Goal: Task Accomplishment & Management: Schedule Interview

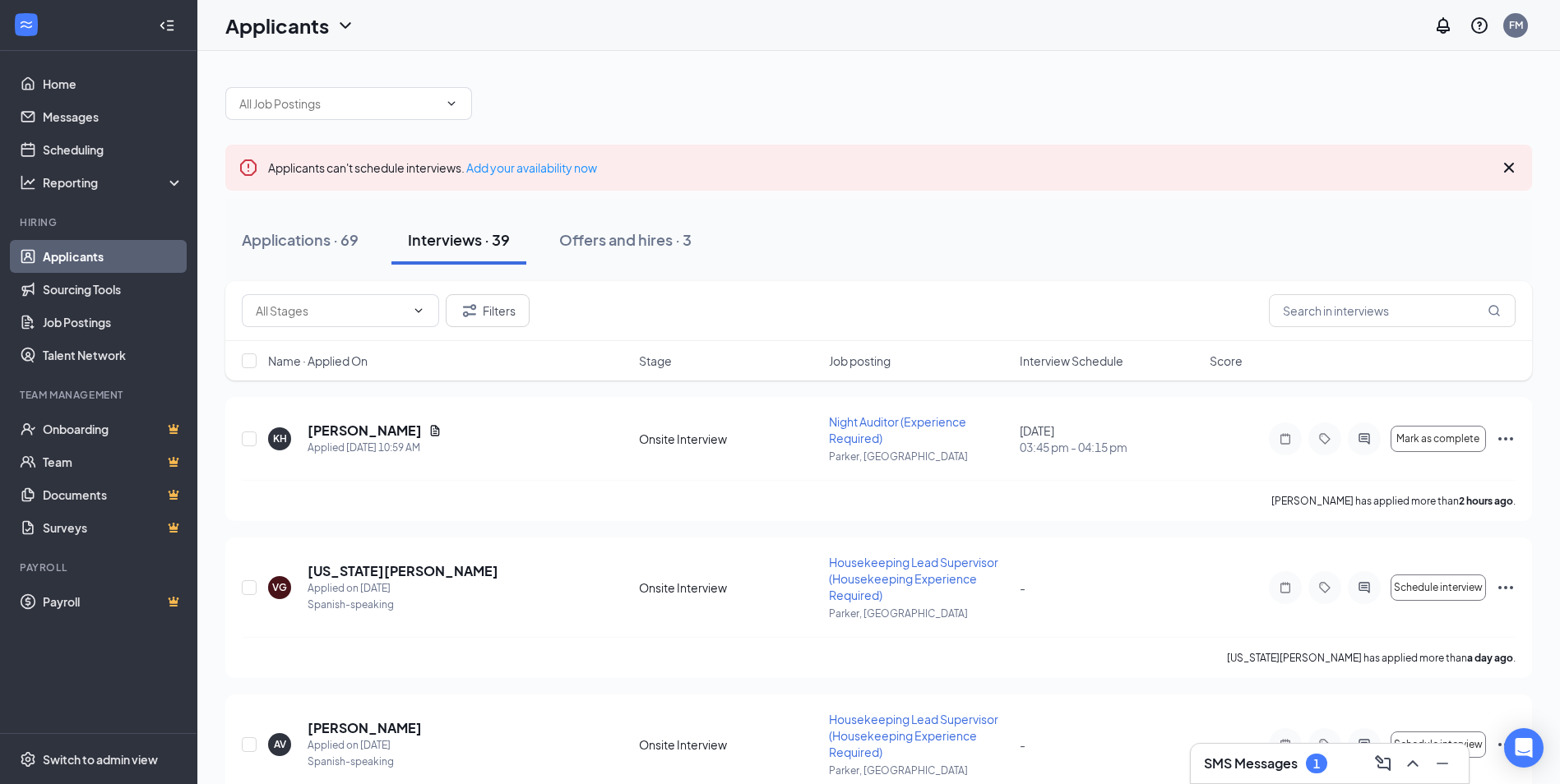
click at [1252, 770] on h3 "SMS Messages" at bounding box center [1251, 763] width 94 height 18
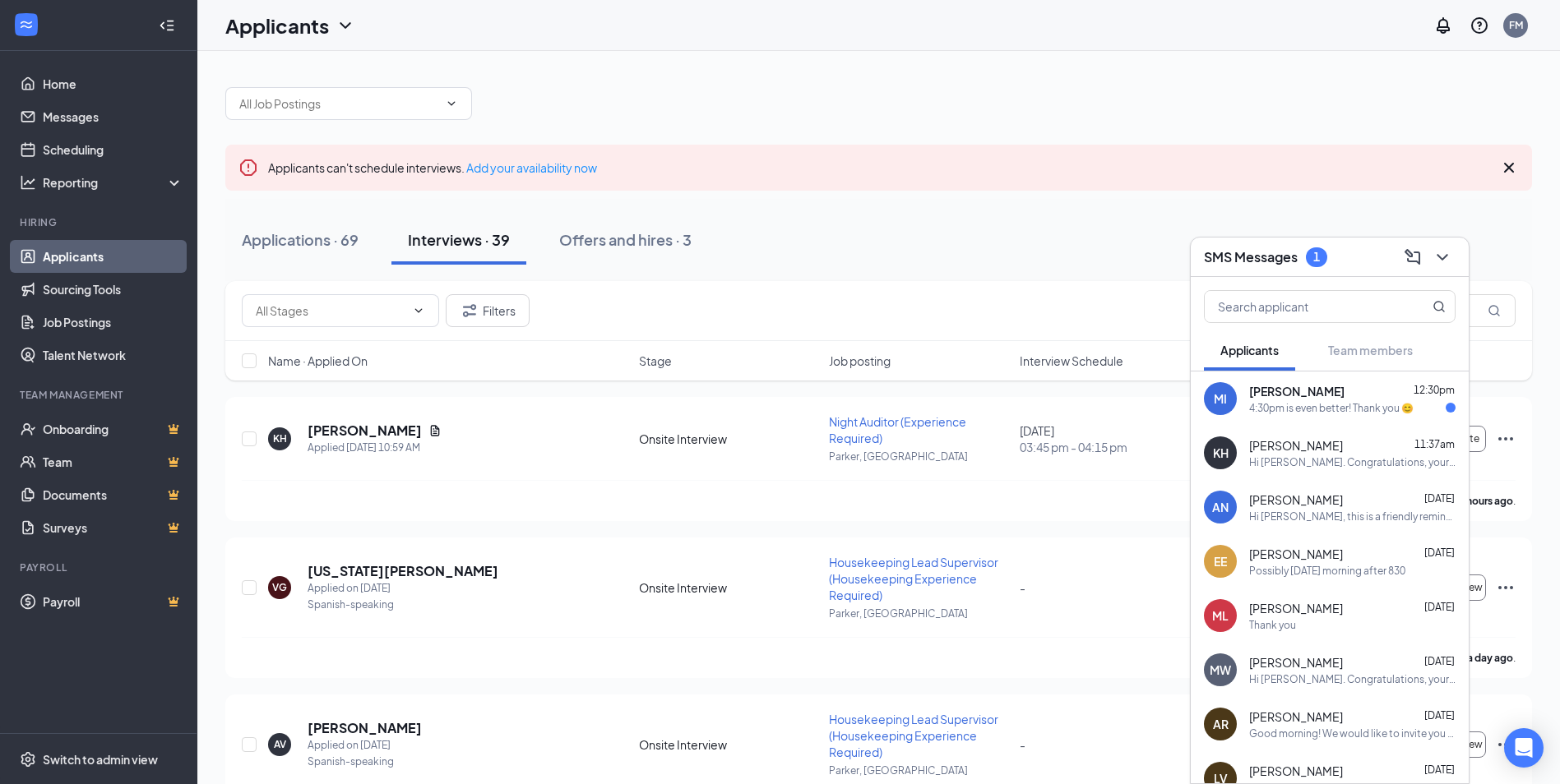
click at [1272, 409] on div "4:30pm is even better! Thank you 😊" at bounding box center [1331, 408] width 165 height 14
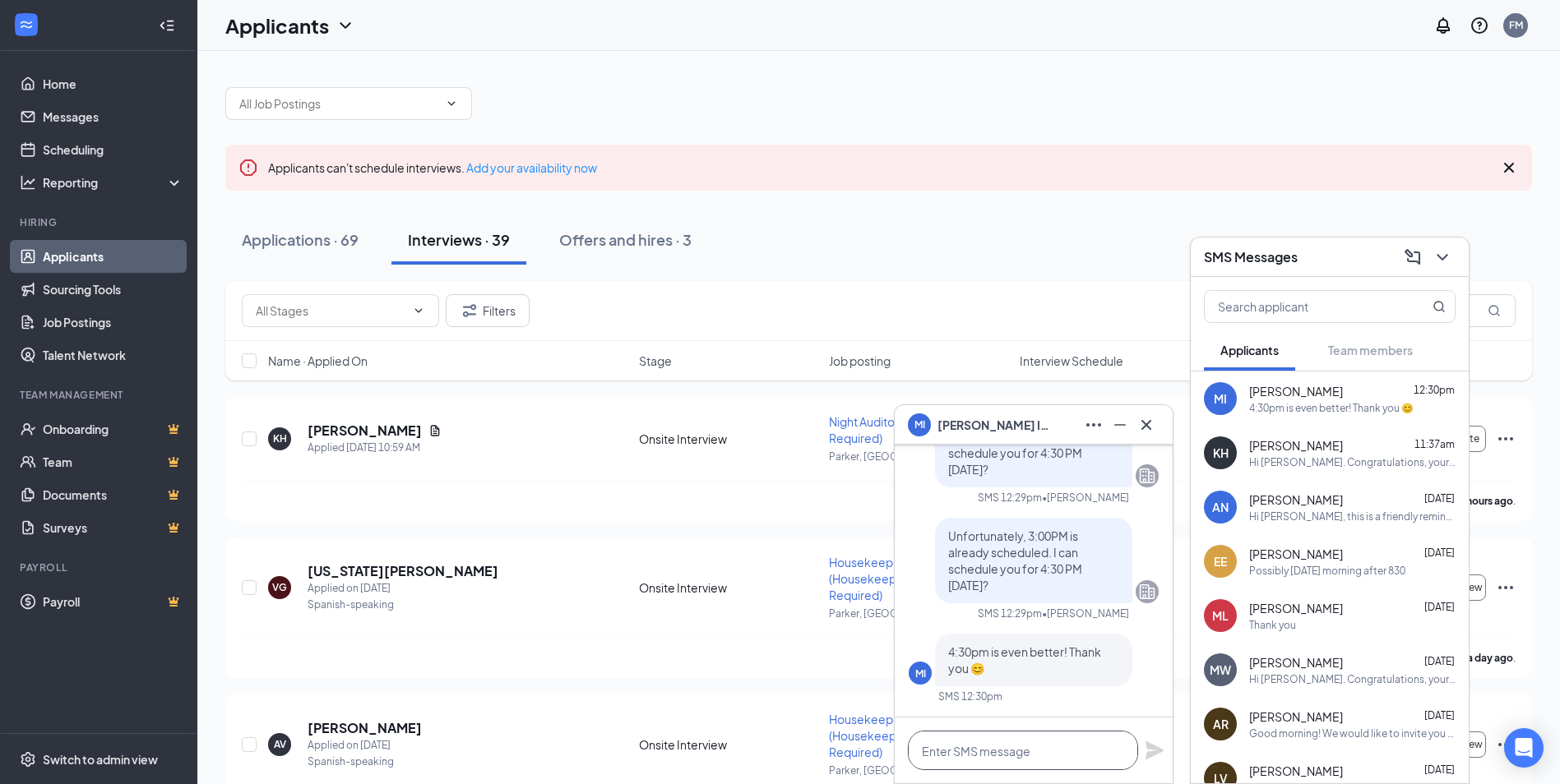
click at [1007, 758] on textarea at bounding box center [1023, 750] width 230 height 39
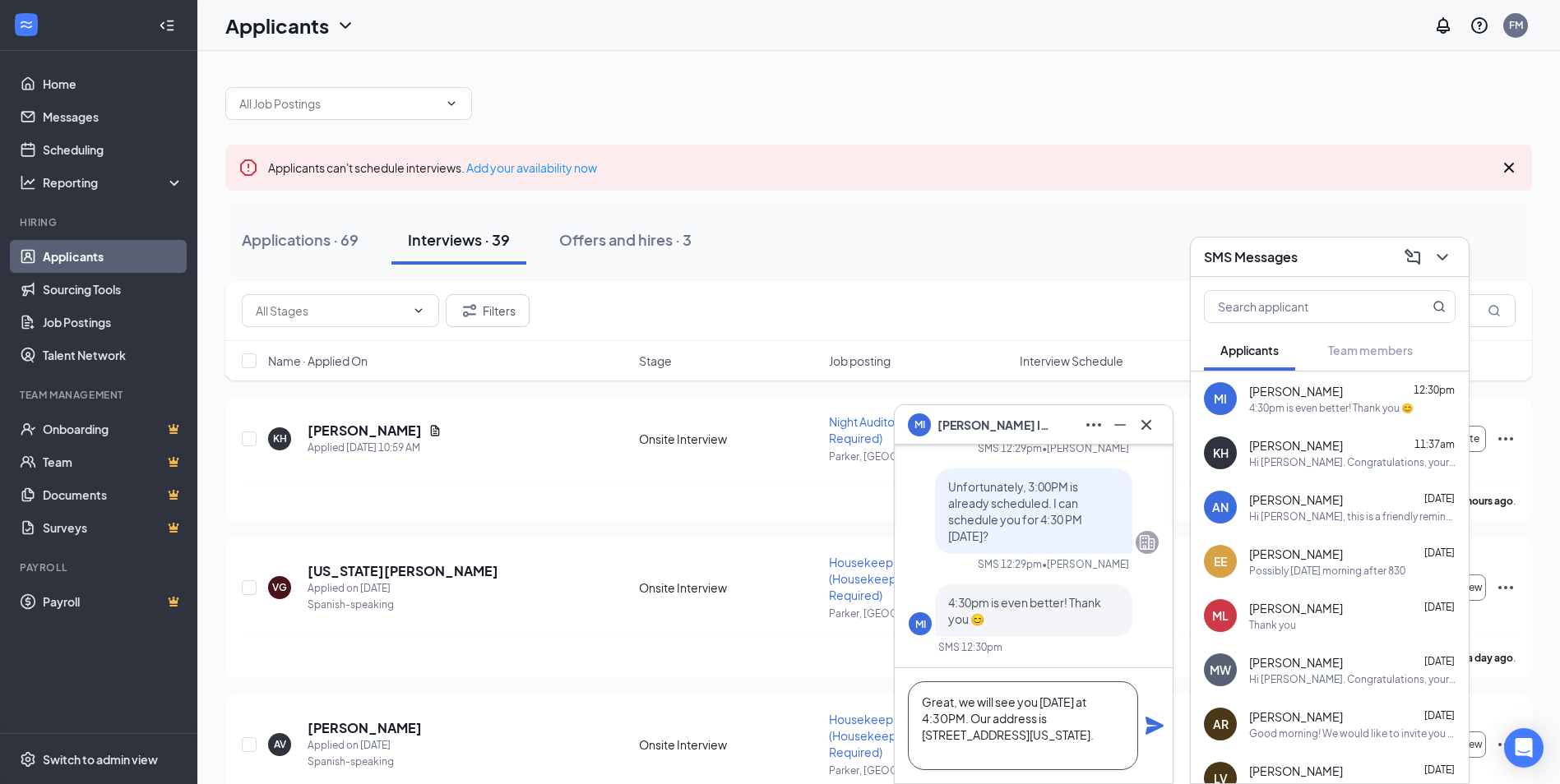
scroll to position [34, 0]
type textarea "Great, we will see you [DATE] at 4:30PM. Our address is [STREET_ADDRESS][US_STA…"
click at [1141, 733] on div "Great, we will see you [DATE] at 4:30PM. Our address is [STREET_ADDRESS][US_STA…" at bounding box center [1034, 726] width 278 height 115
click at [1154, 733] on icon "Plane" at bounding box center [1154, 726] width 20 height 20
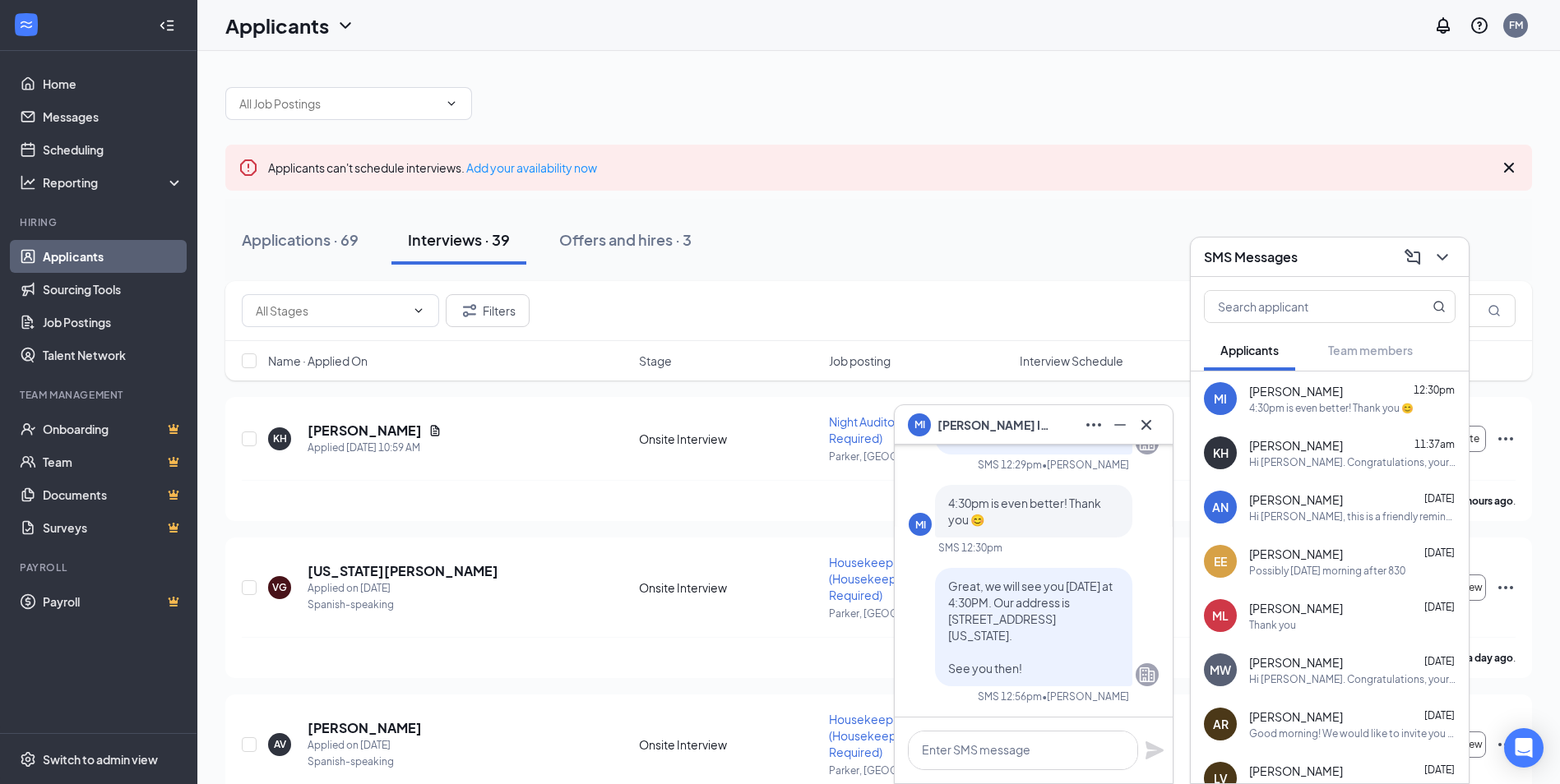
scroll to position [0, 0]
click at [1447, 260] on icon "ChevronDown" at bounding box center [1442, 257] width 20 height 20
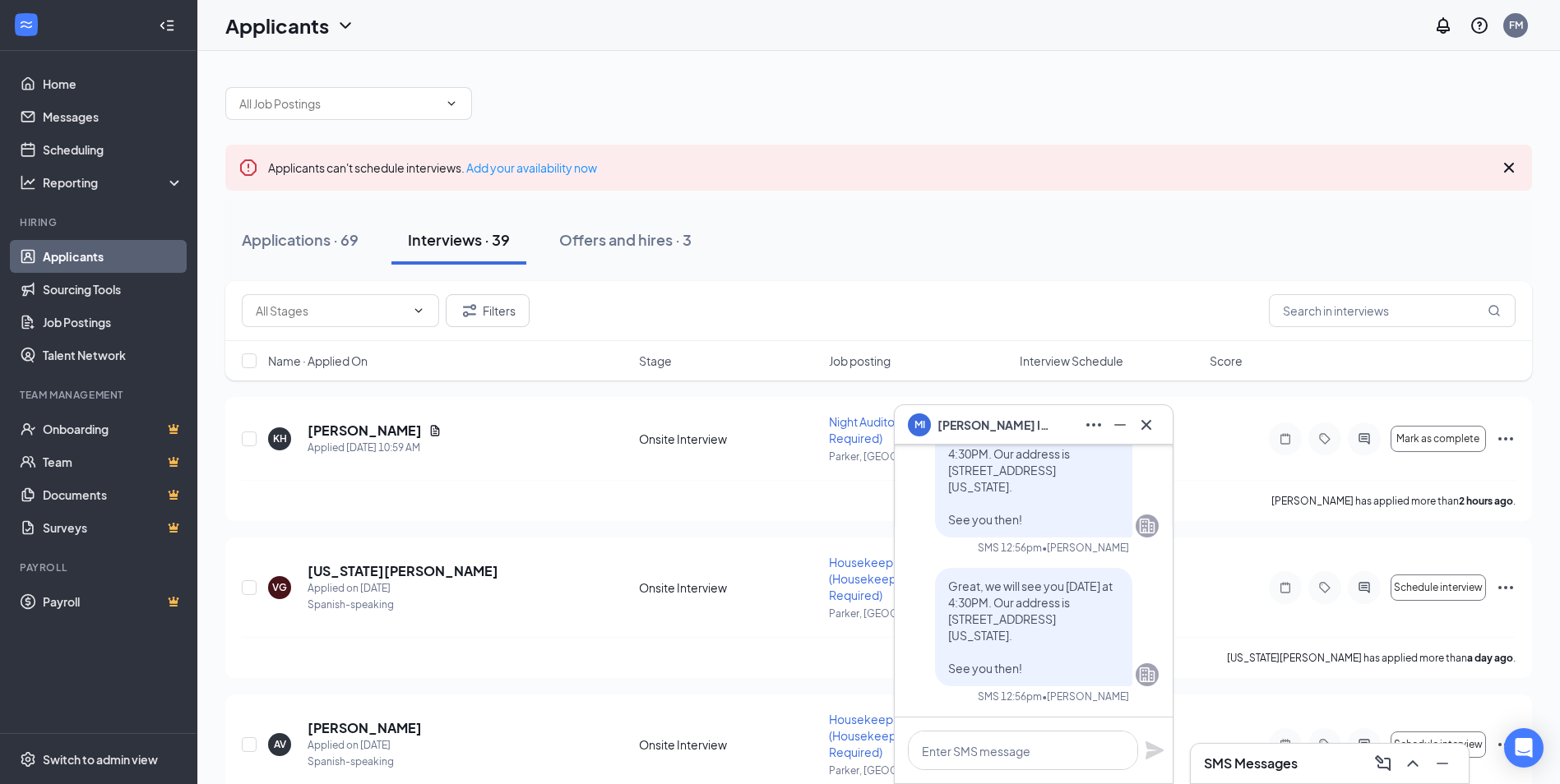
click at [998, 267] on div "Applications · 69 Interviews · 39 Offers and hires · 3" at bounding box center [878, 240] width 1306 height 82
click at [1154, 418] on icon "Cross" at bounding box center [1146, 424] width 20 height 20
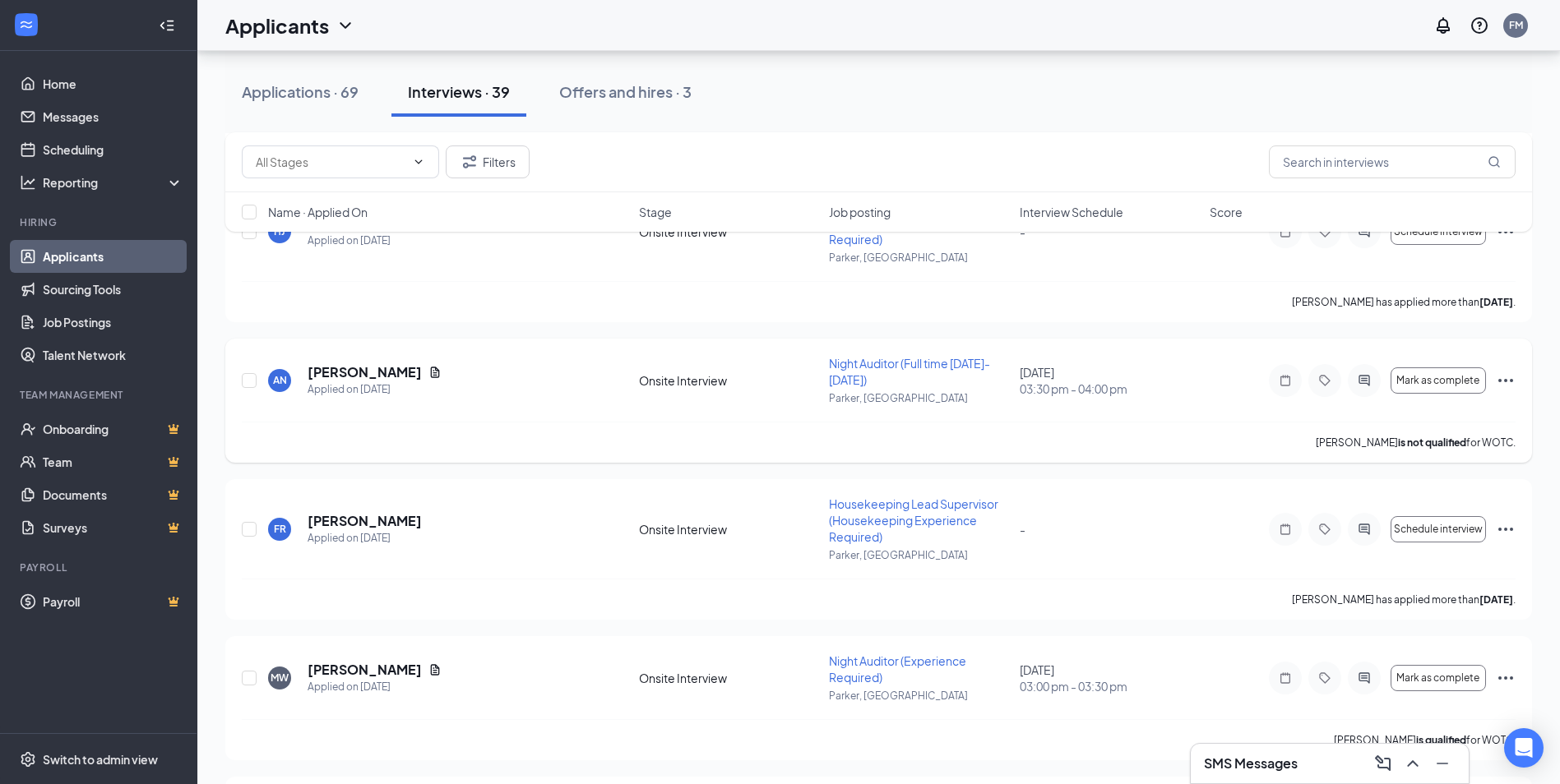
scroll to position [658, 0]
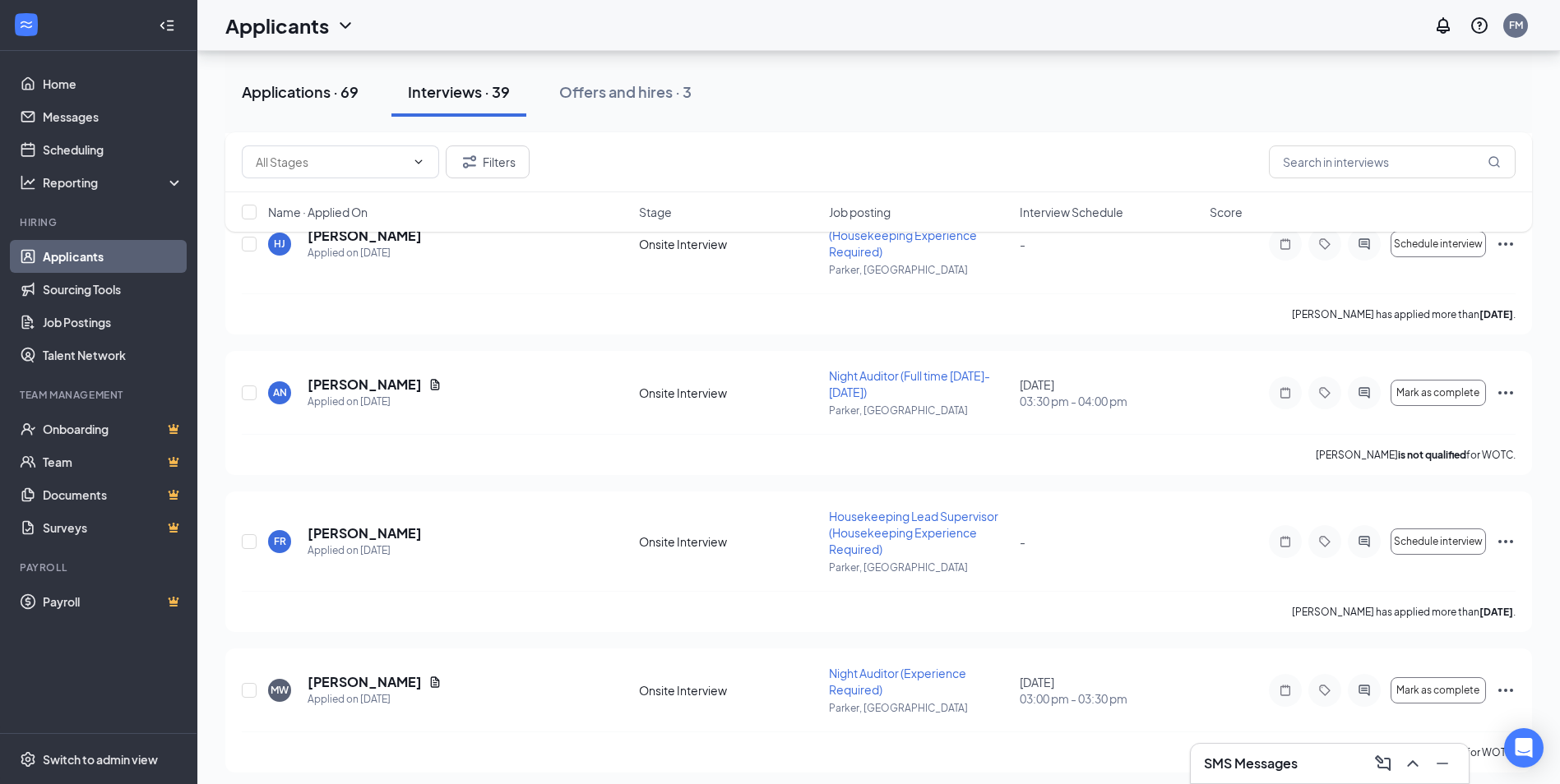
click at [322, 105] on button "Applications · 69" at bounding box center [301, 91] width 150 height 50
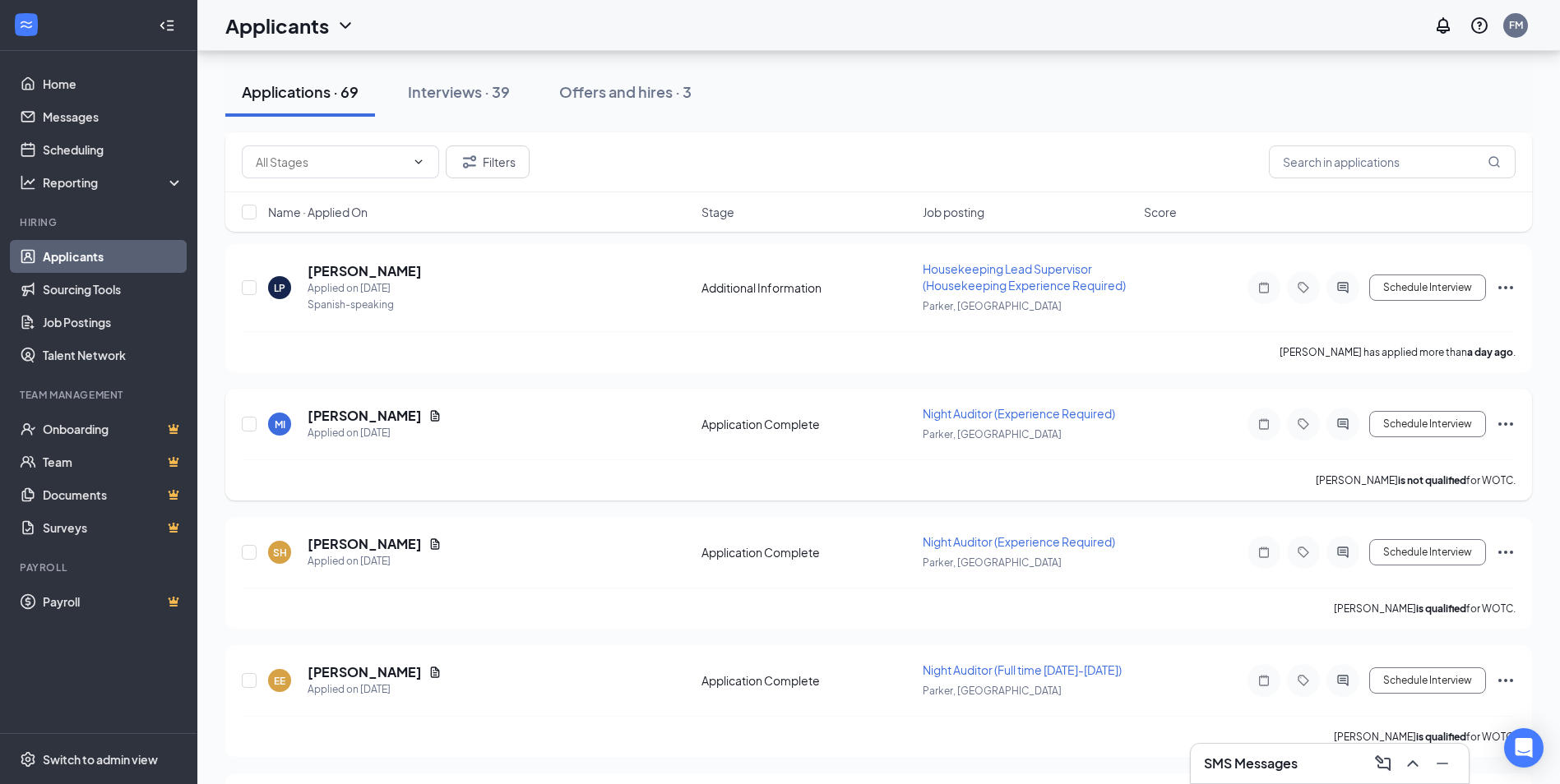
scroll to position [1069, 0]
click at [1437, 424] on button "Schedule Interview" at bounding box center [1428, 422] width 117 height 26
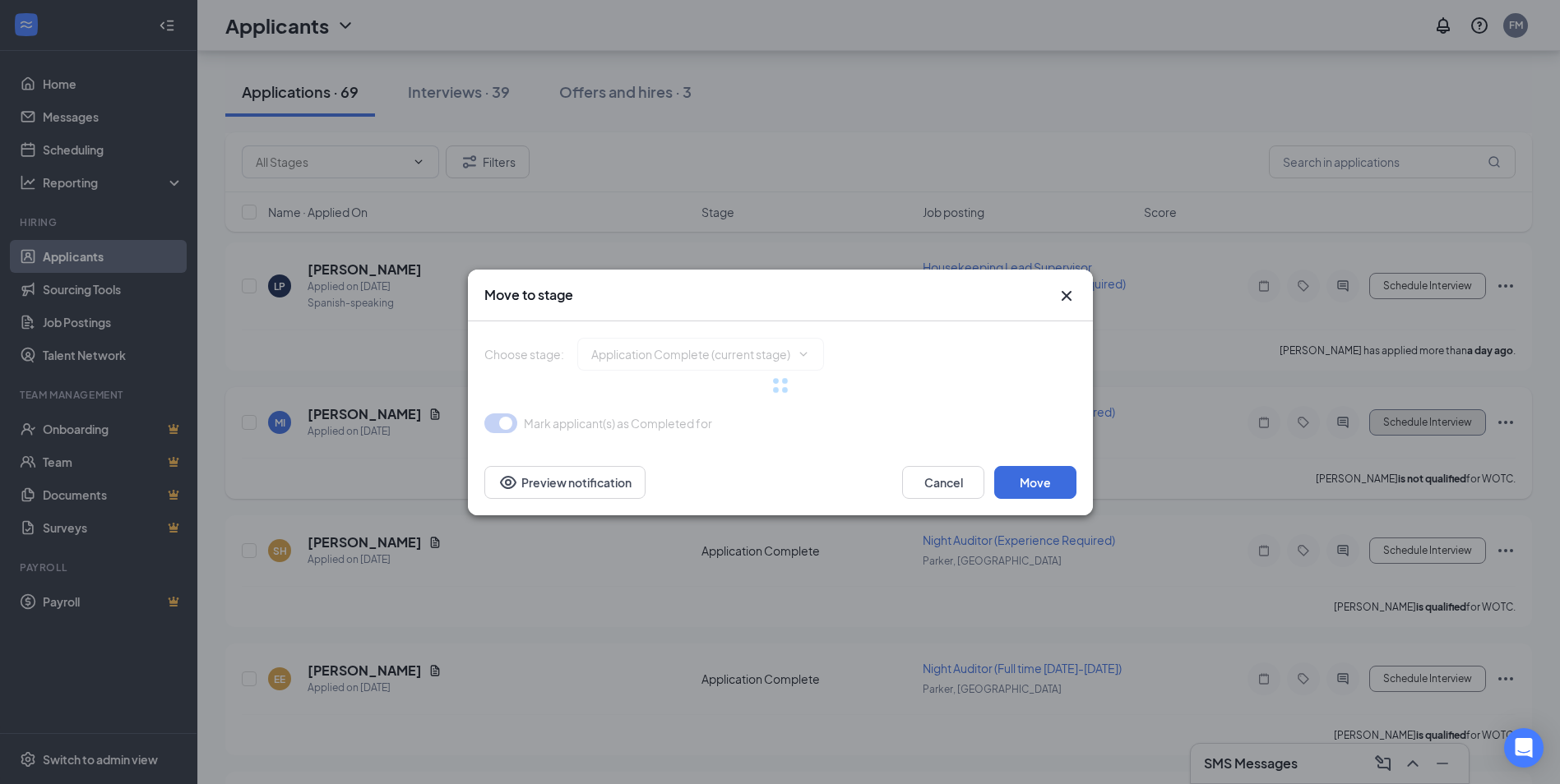
type input "Onsite Interview (next stage)"
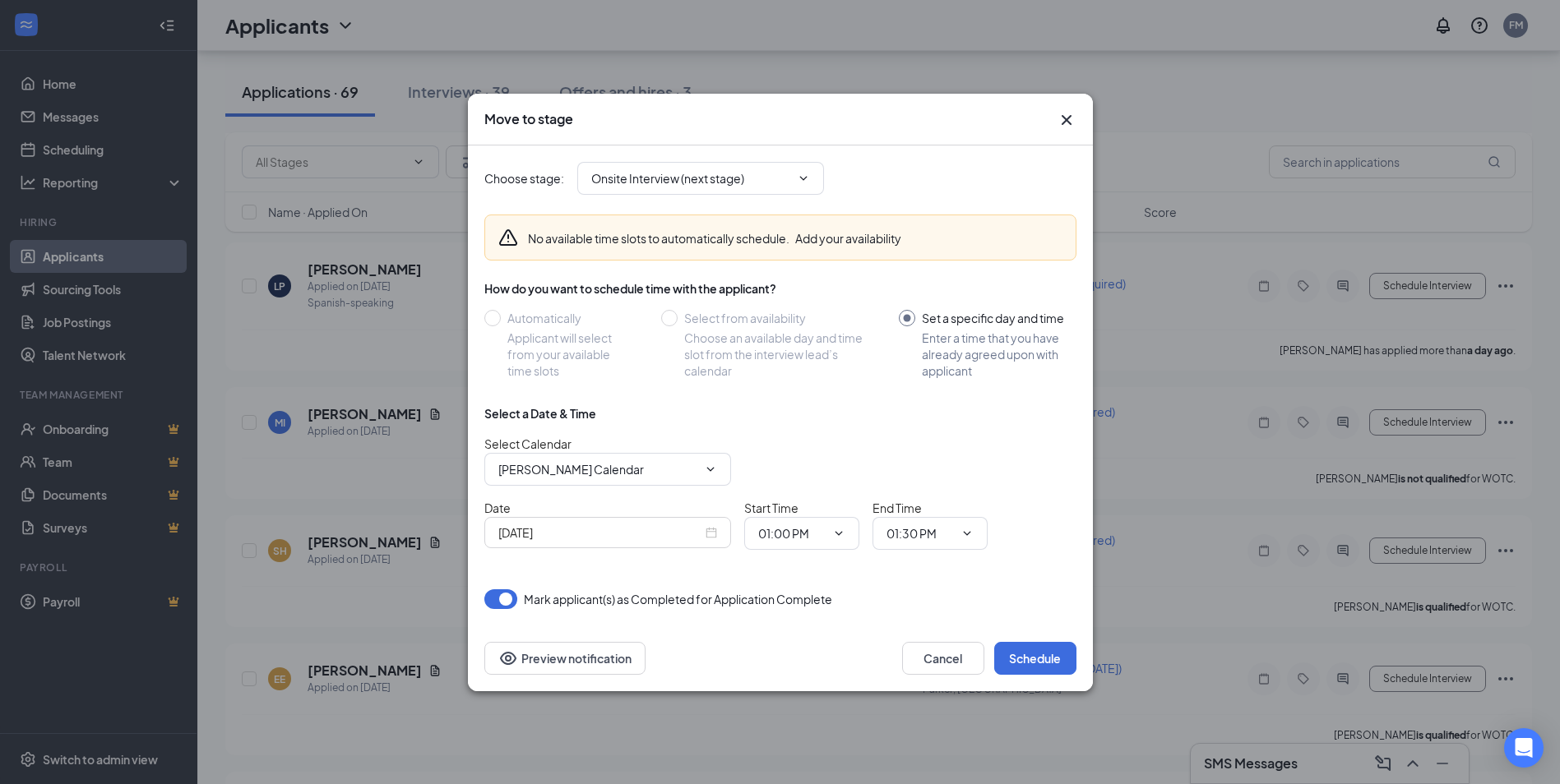
click at [717, 531] on div "[DATE]" at bounding box center [607, 532] width 247 height 31
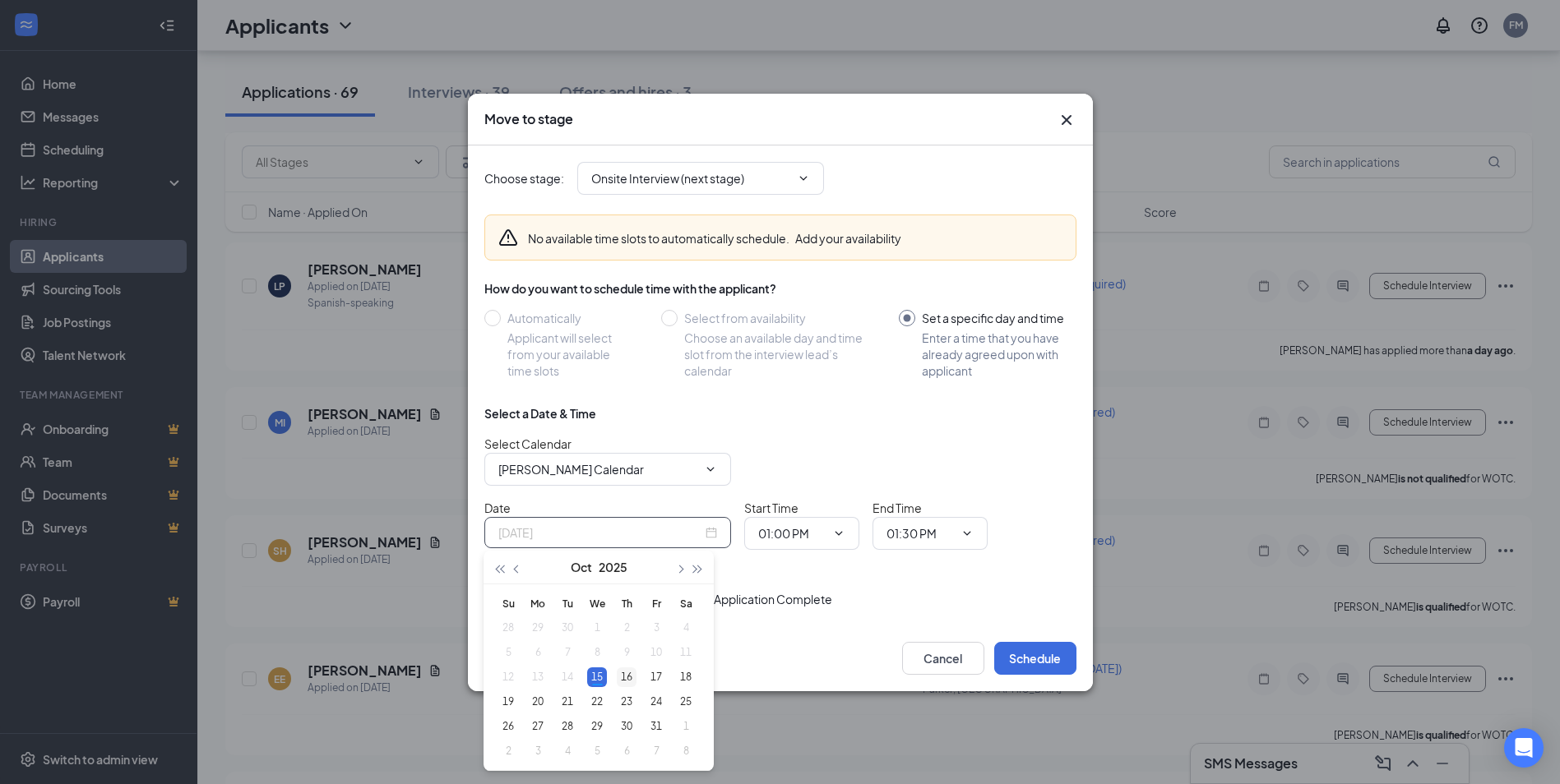
type input "[DATE]"
click at [621, 672] on div "16" at bounding box center [627, 677] width 20 height 20
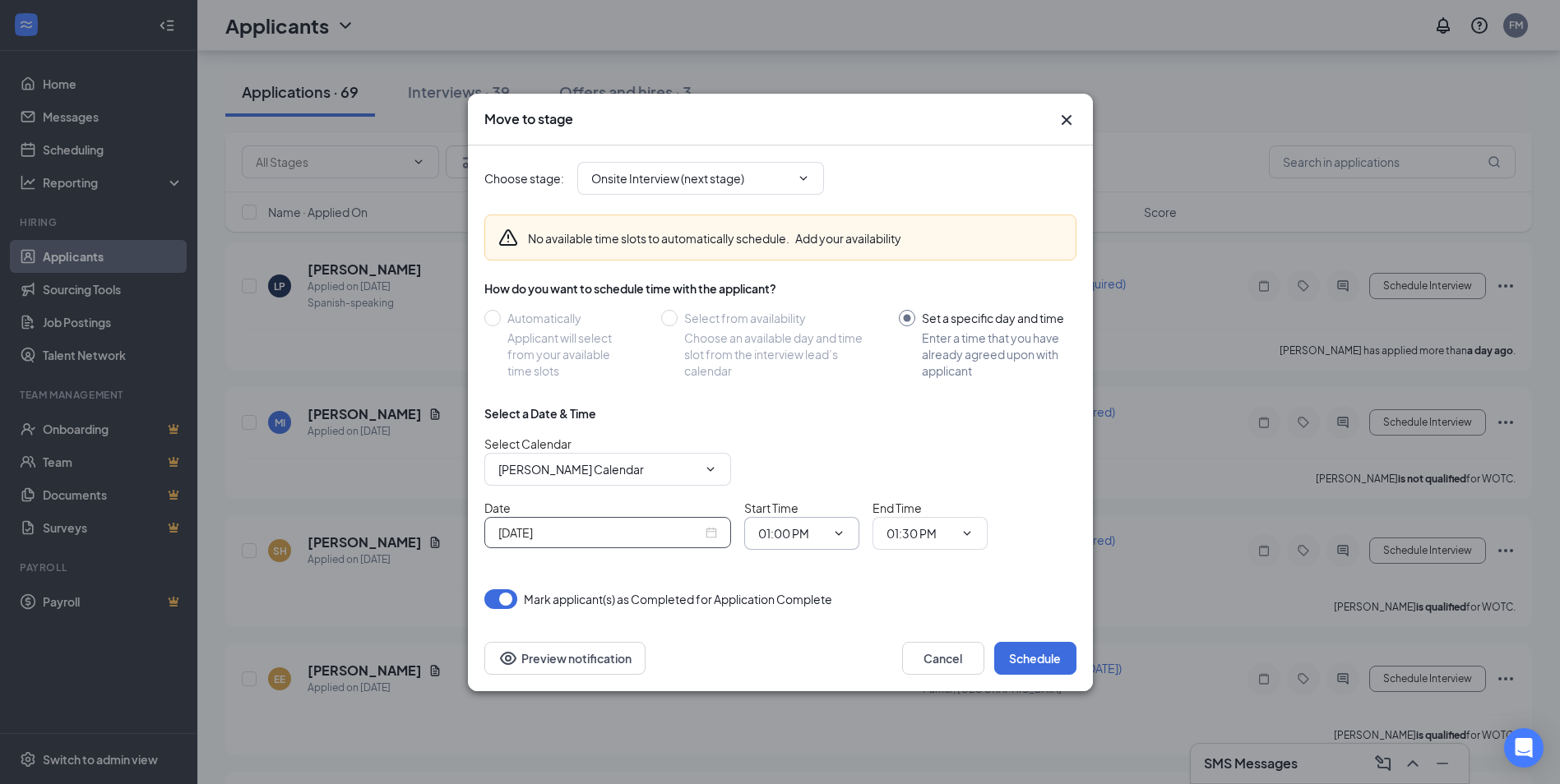
click at [796, 536] on input "01:00 PM" at bounding box center [791, 533] width 67 height 18
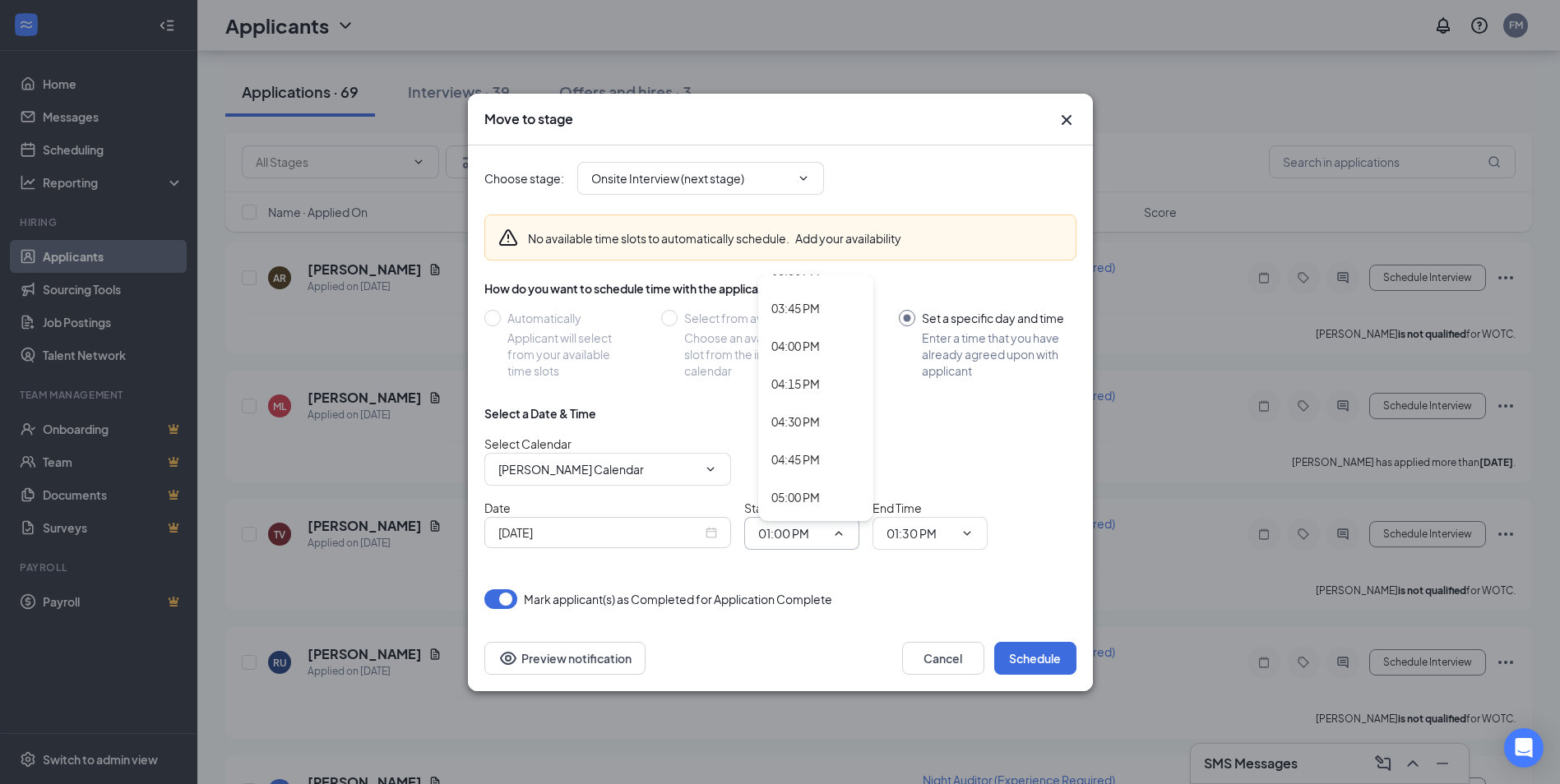
scroll to position [2403, 0]
click at [793, 385] on div "04:30 PM" at bounding box center [796, 386] width 49 height 18
type input "04:30 PM"
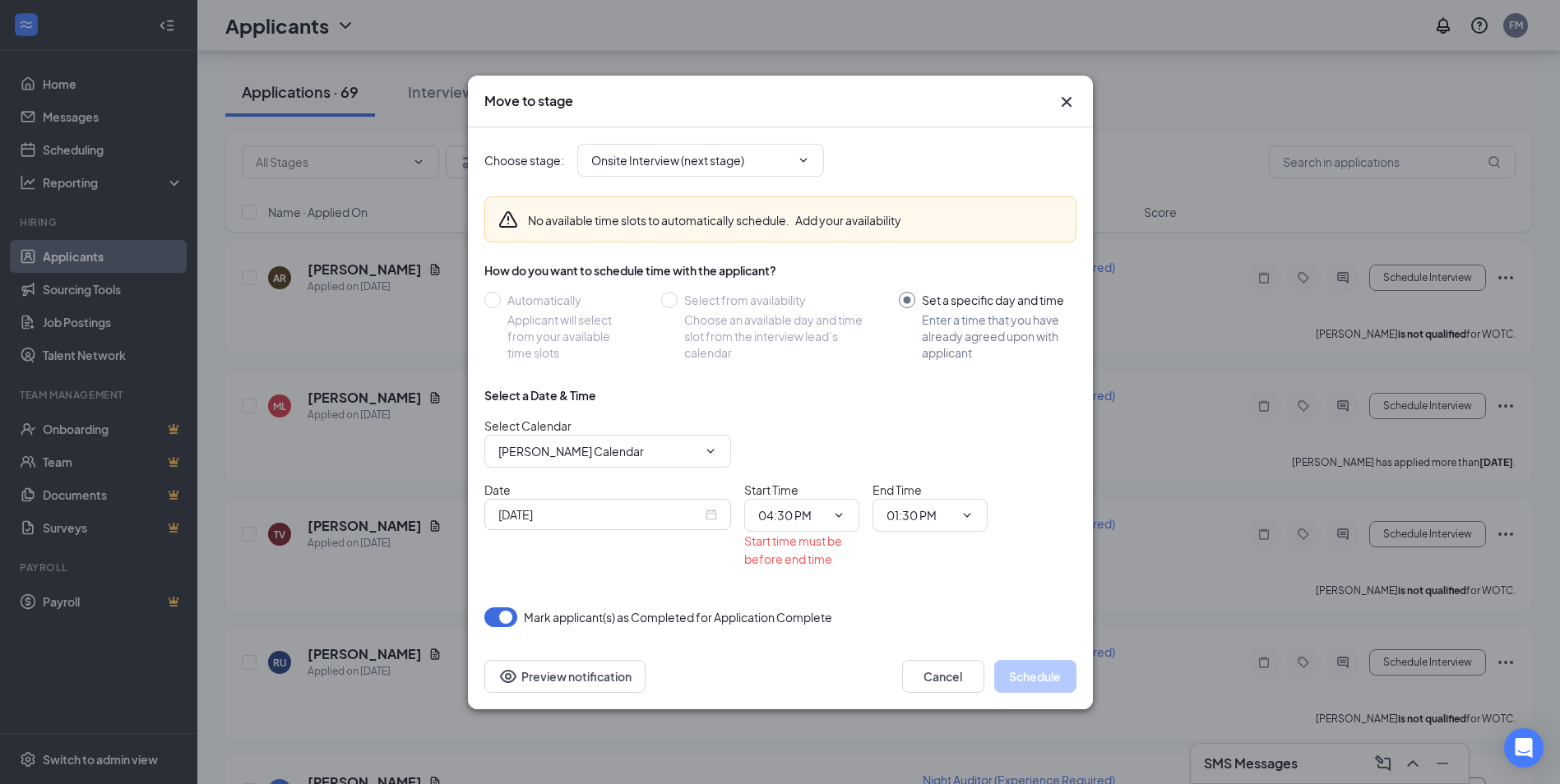
click at [996, 403] on div "Select a Date & Time" at bounding box center [780, 395] width 592 height 17
click at [968, 512] on icon "ChevronDown" at bounding box center [967, 515] width 13 height 13
click at [929, 376] on div "05:00 PM" at bounding box center [924, 380] width 49 height 18
type input "05:00 PM"
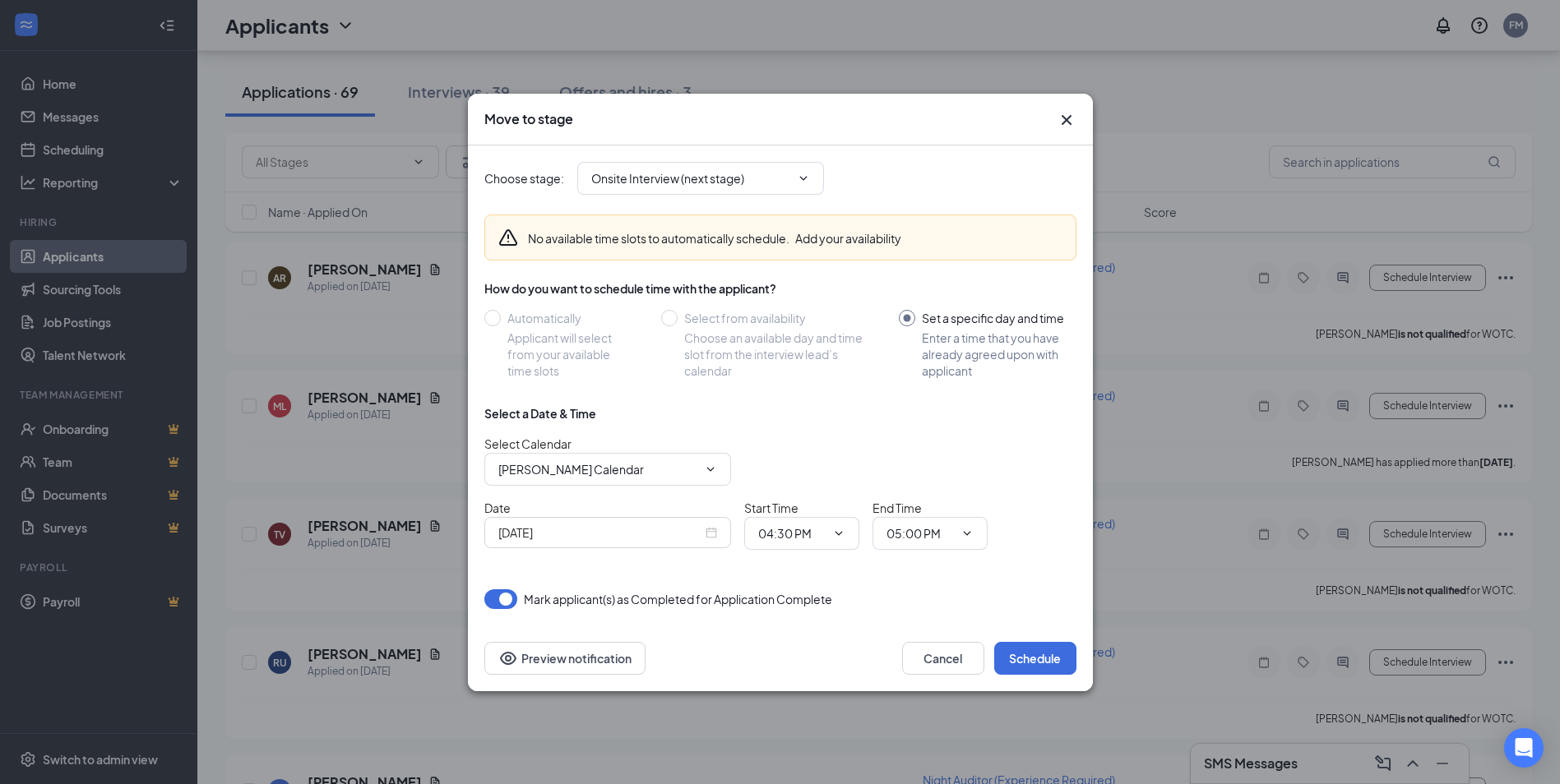
click at [1039, 489] on div "Select a Date & Time Select Calendar [PERSON_NAME] Calendar Date [DATE] Start T…" at bounding box center [780, 483] width 592 height 158
click at [1022, 673] on button "Schedule" at bounding box center [1035, 659] width 82 height 33
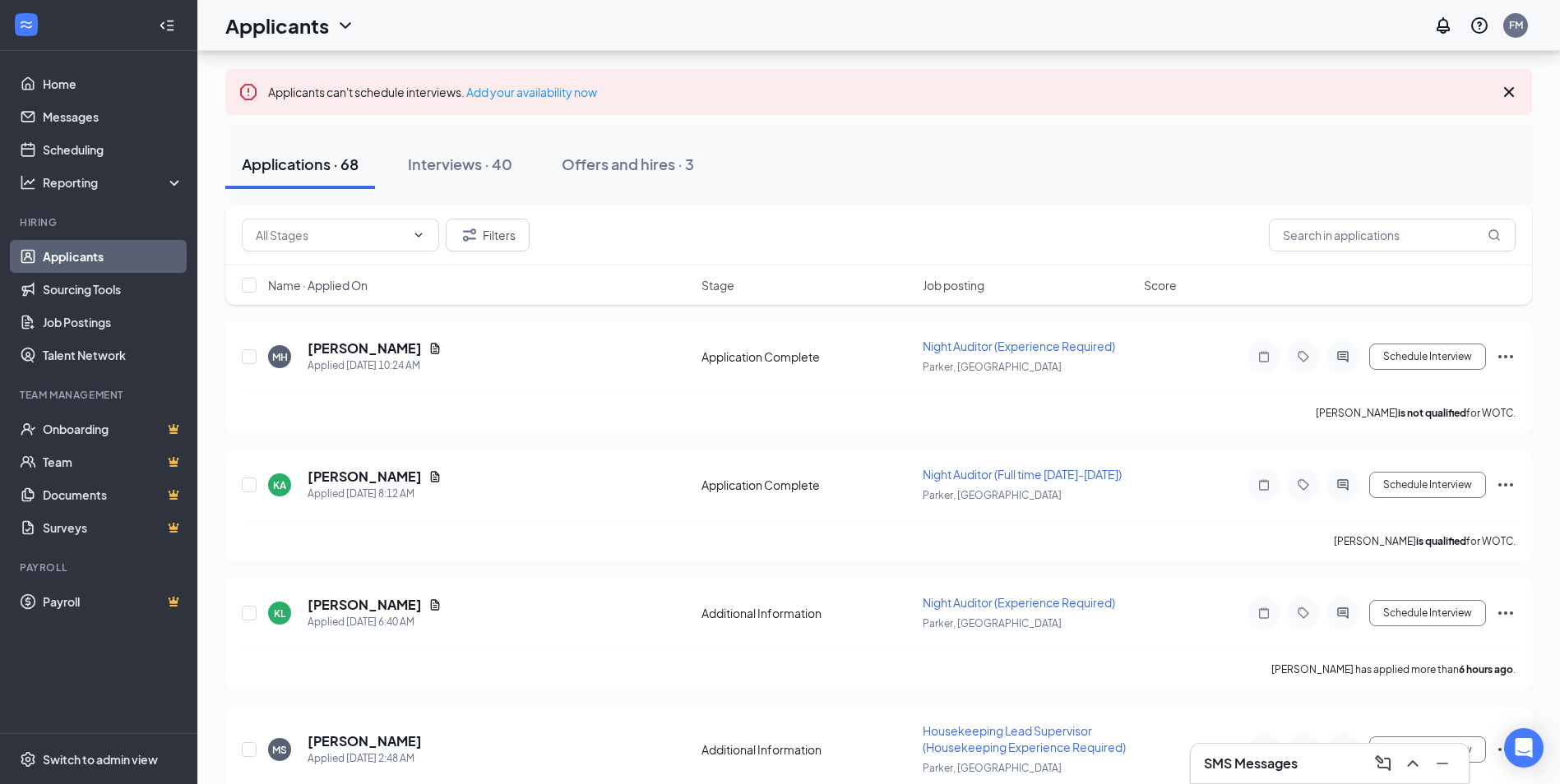
scroll to position [0, 0]
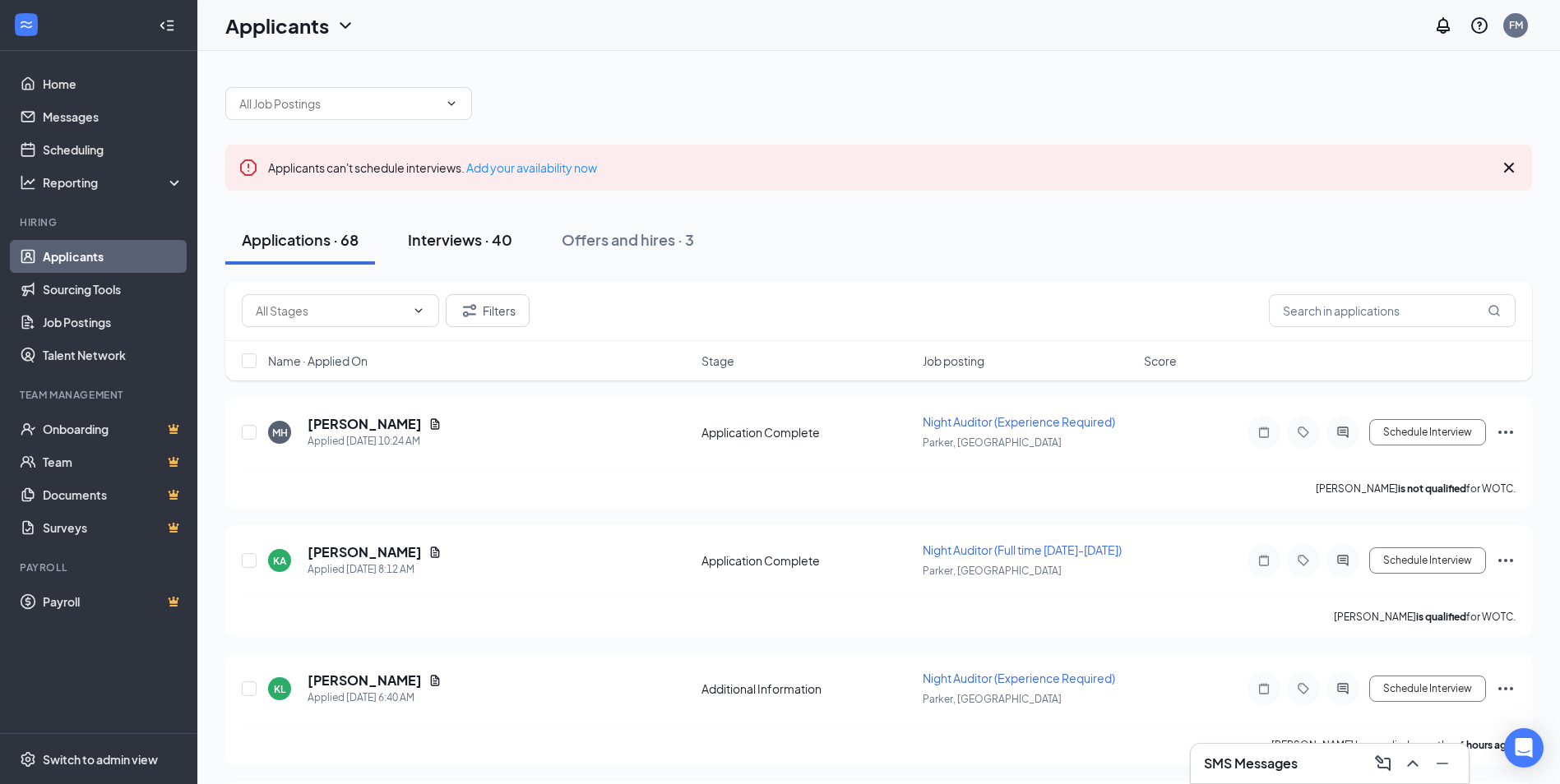
click at [455, 246] on div "Interviews · 40" at bounding box center [460, 240] width 105 height 21
